Goal: Information Seeking & Learning: Learn about a topic

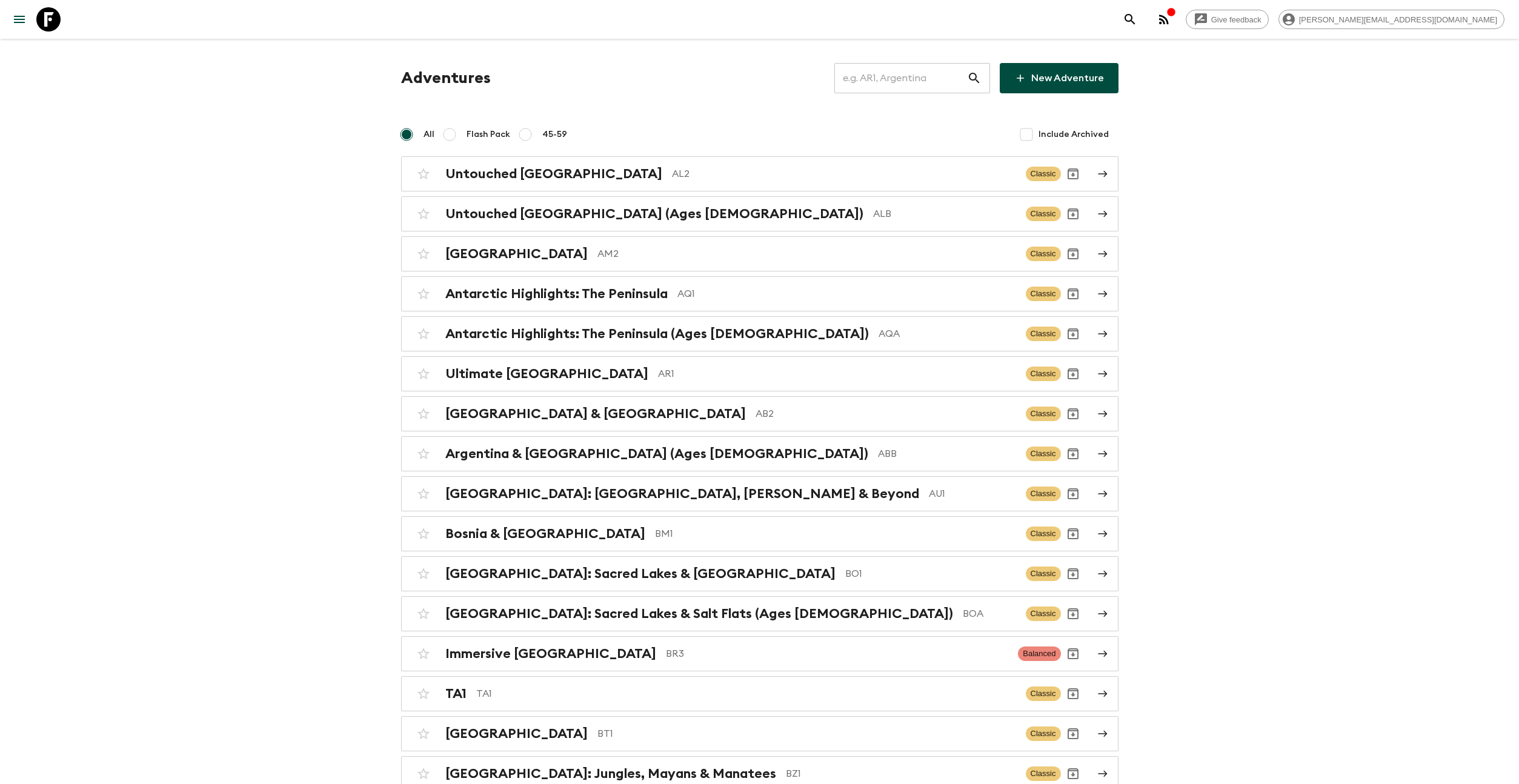
click at [887, 81] on input "text" at bounding box center [901, 78] width 133 height 34
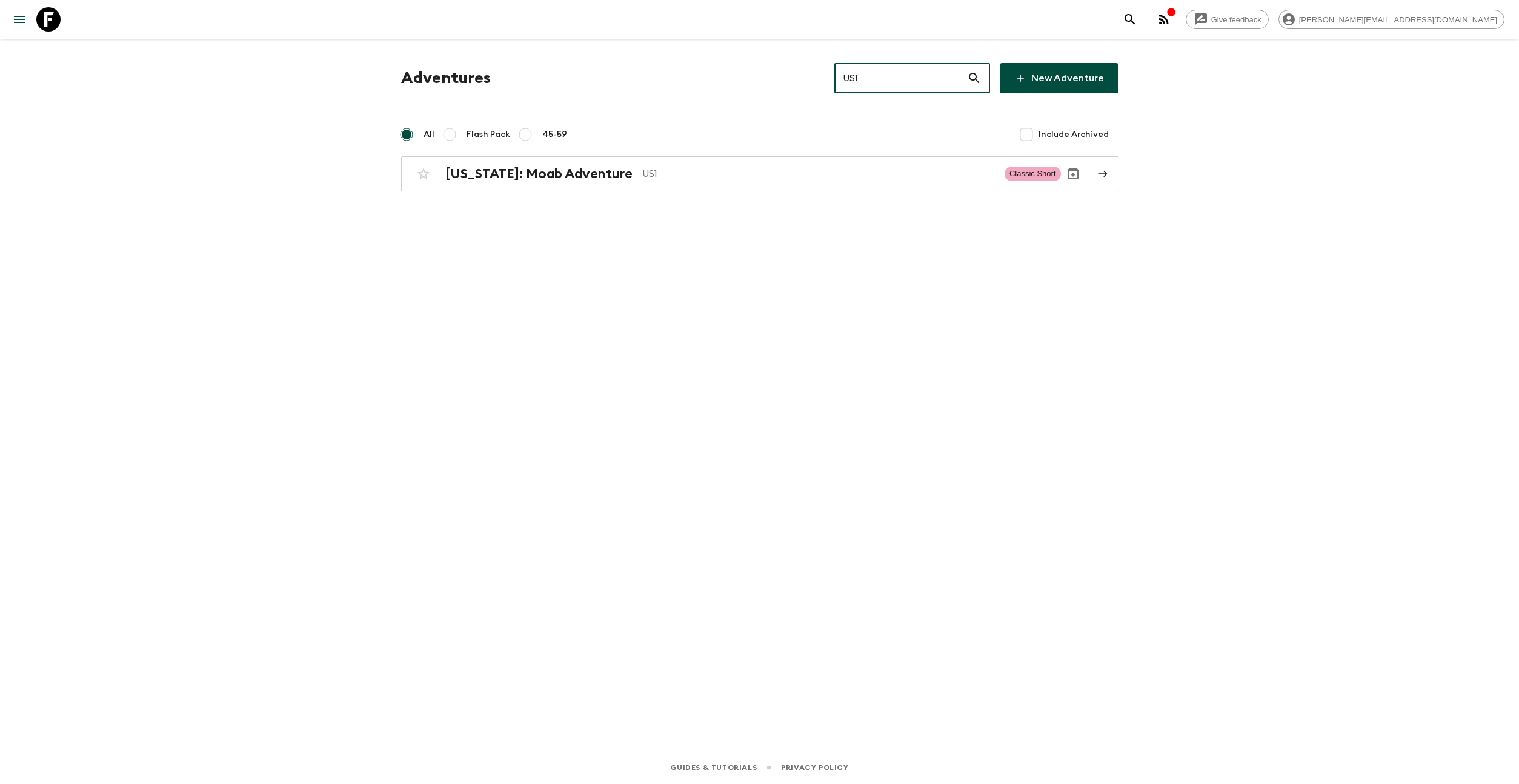
type input "US1"
click at [781, 149] on div "Adventures US1 ​ New Adventure All Flash Pack 45-59 Include Archived [US_STATE]…" at bounding box center [759, 127] width 746 height 129
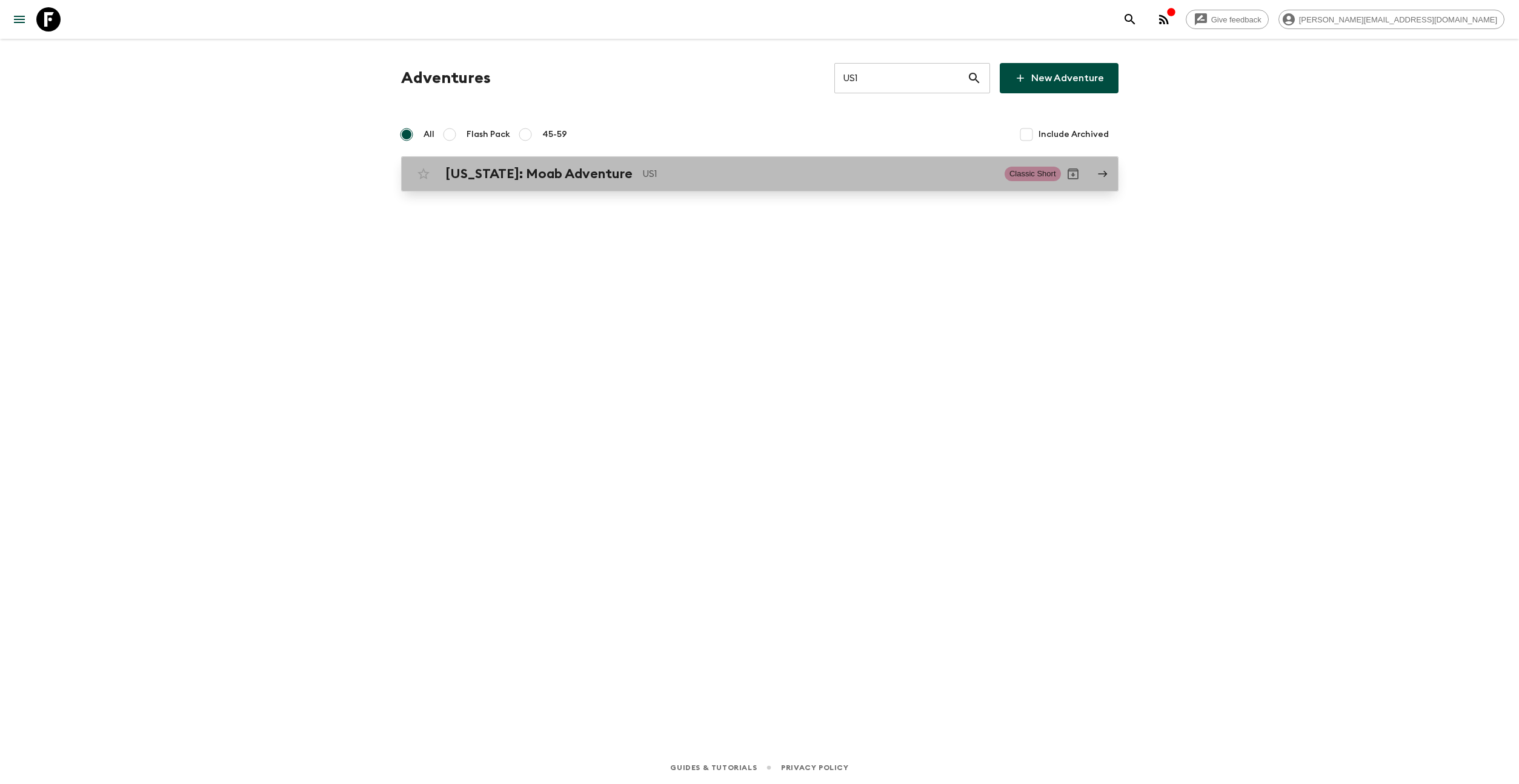
click at [784, 169] on p "US1" at bounding box center [818, 174] width 353 height 15
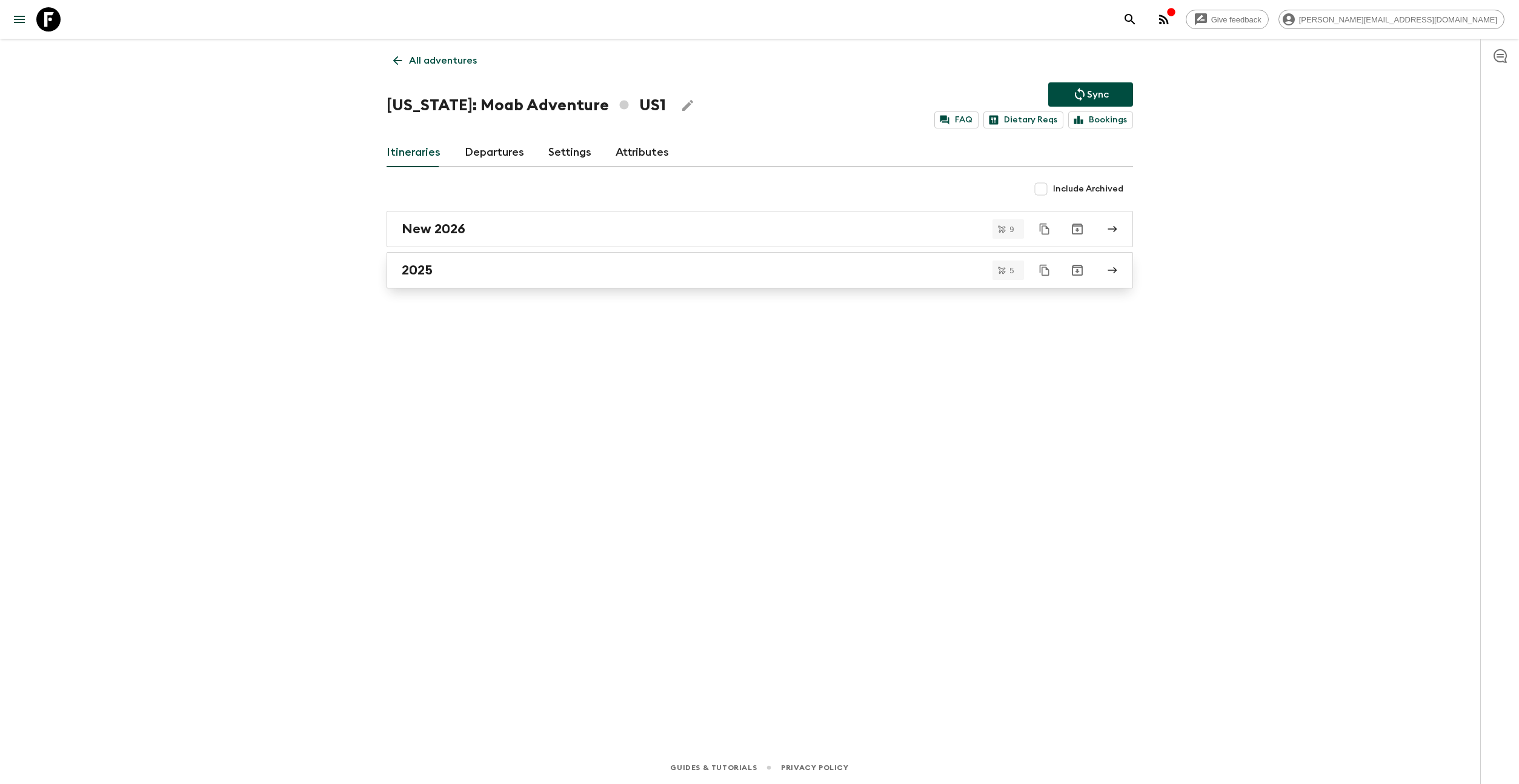
click at [492, 256] on link "2025" at bounding box center [759, 270] width 746 height 37
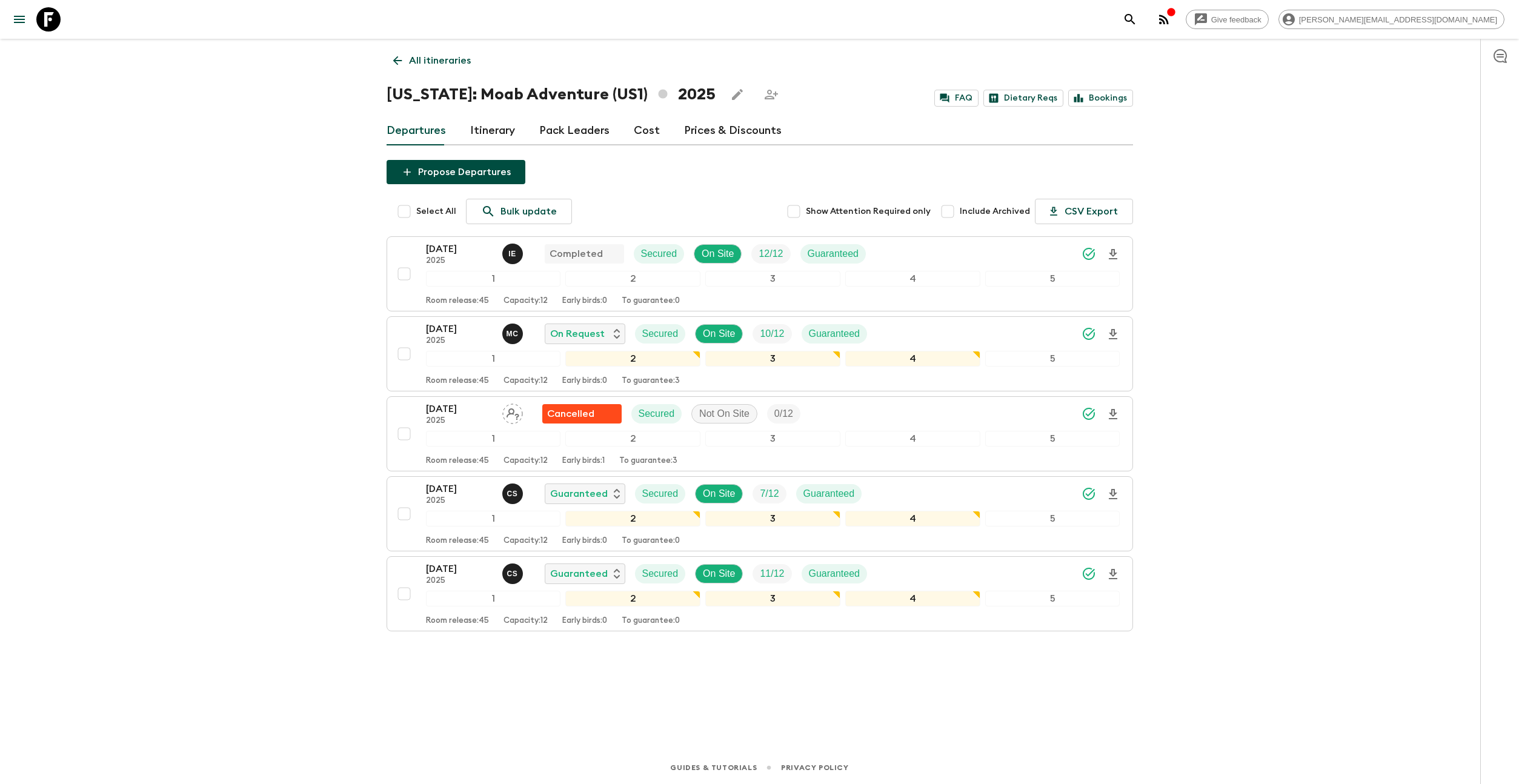
click at [493, 132] on link "Itinerary" at bounding box center [493, 131] width 45 height 29
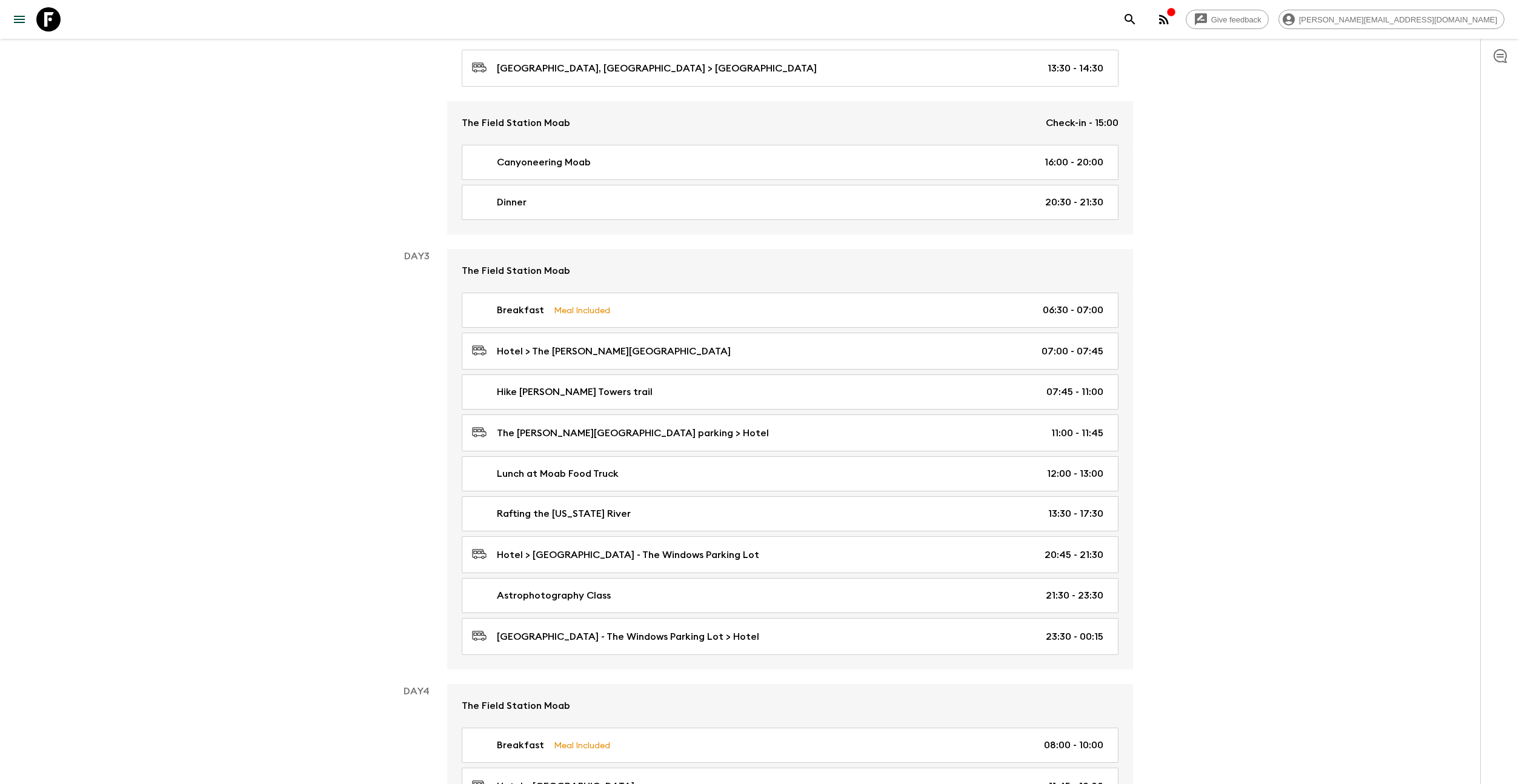
scroll to position [526, 0]
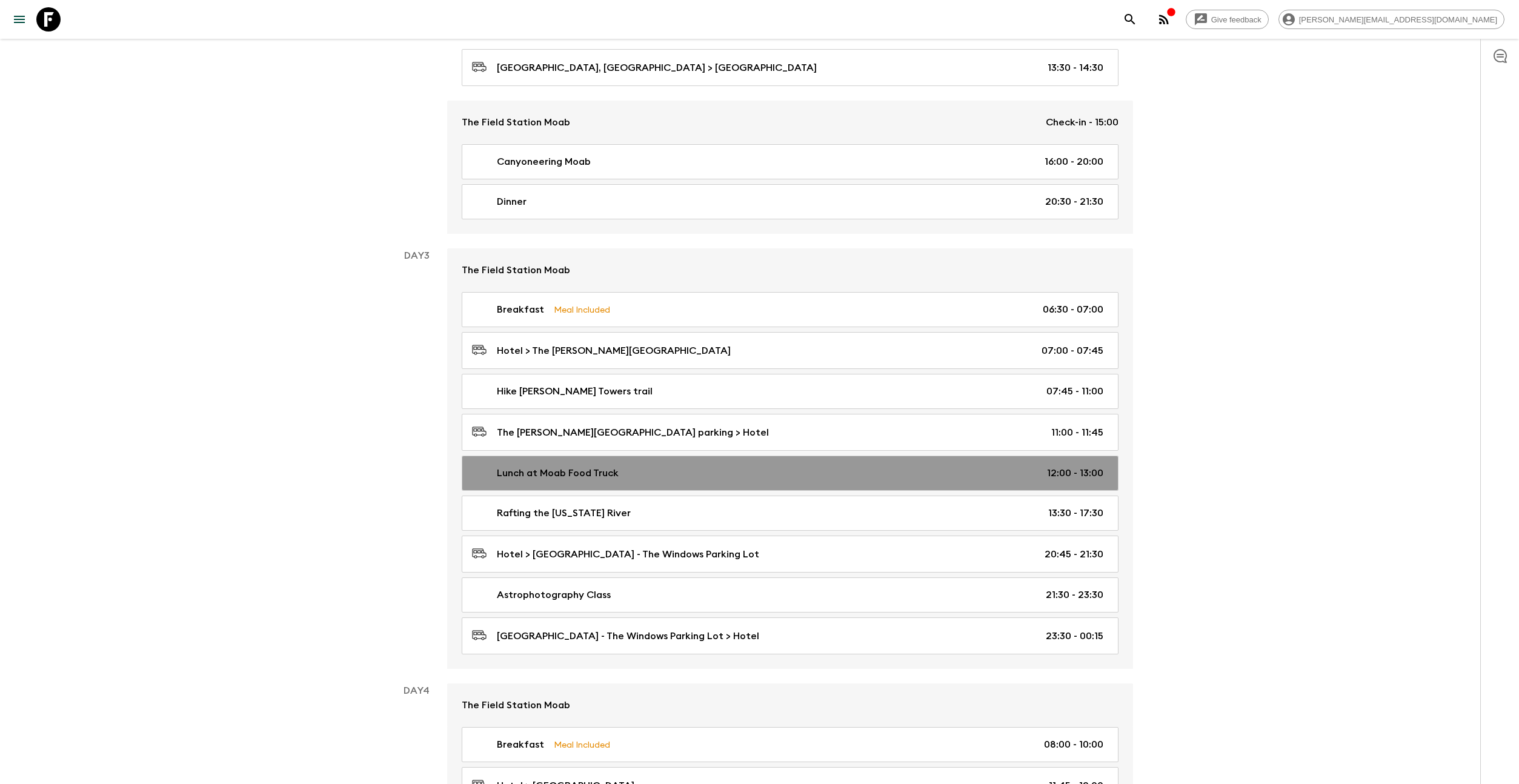
click at [611, 459] on link "Lunch at Moab Food Truck 12:00 - 13:00" at bounding box center [790, 473] width 657 height 35
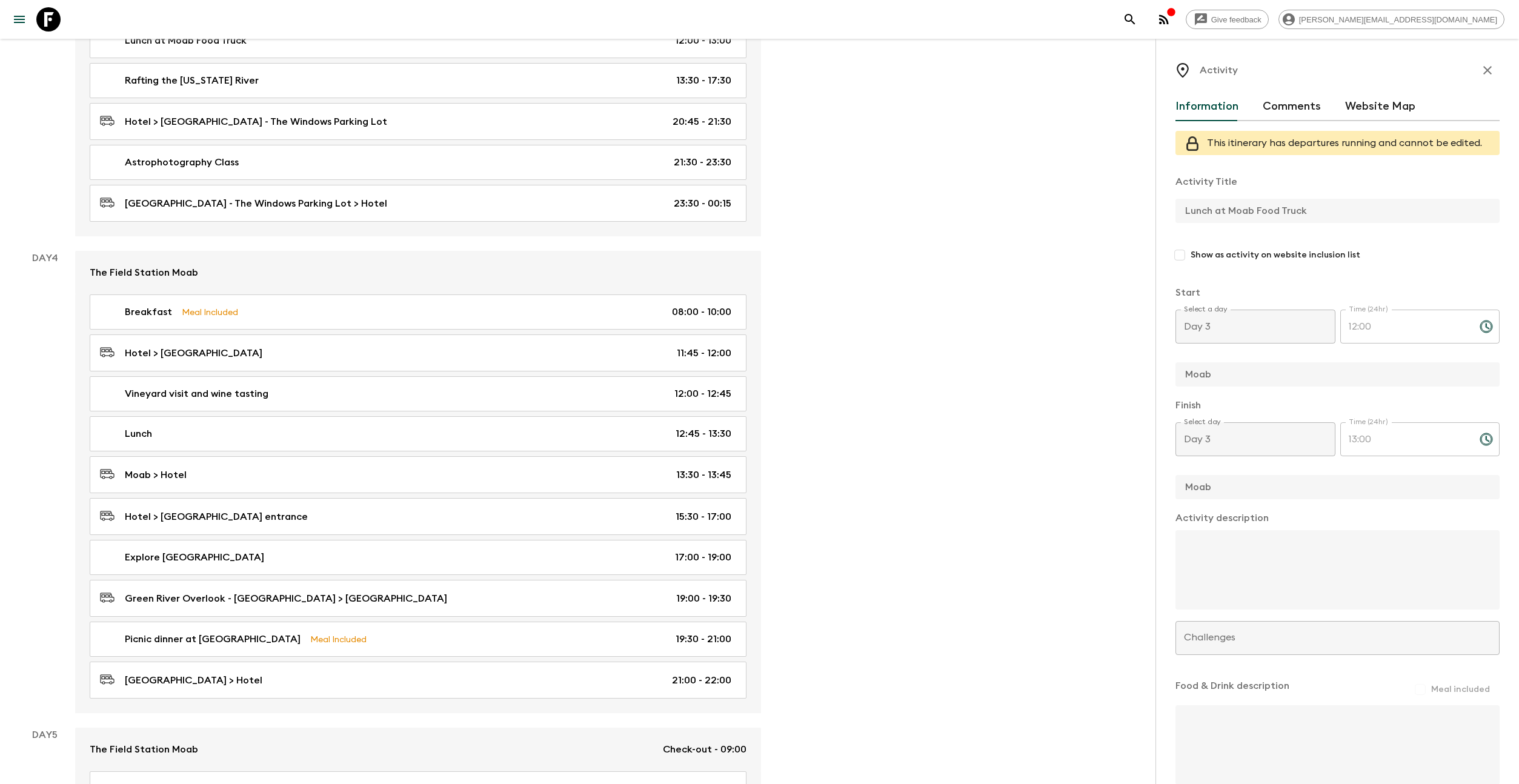
scroll to position [1055, 0]
